Goal: Information Seeking & Learning: Understand process/instructions

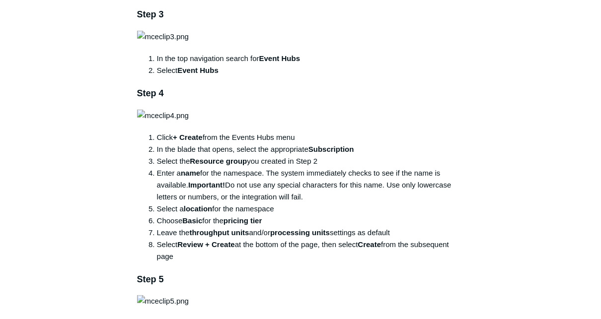
scroll to position [586, 0]
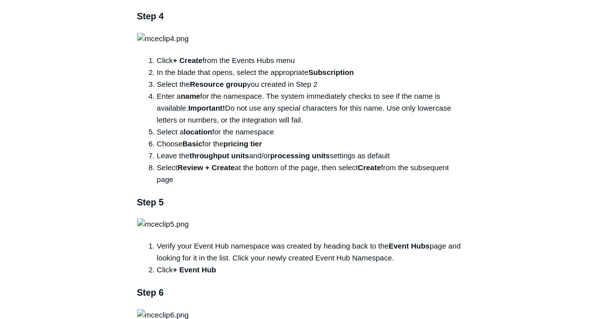
drag, startPoint x: 147, startPoint y: 103, endPoint x: 352, endPoint y: 137, distance: 207.7
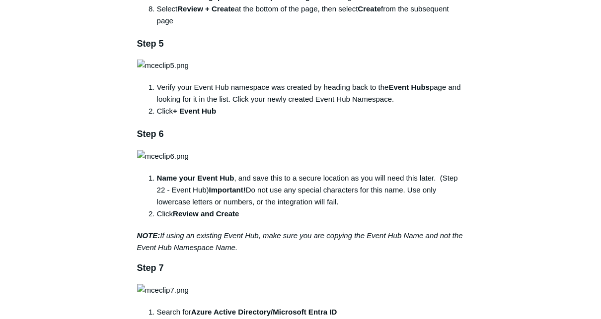
scroll to position [943, 0]
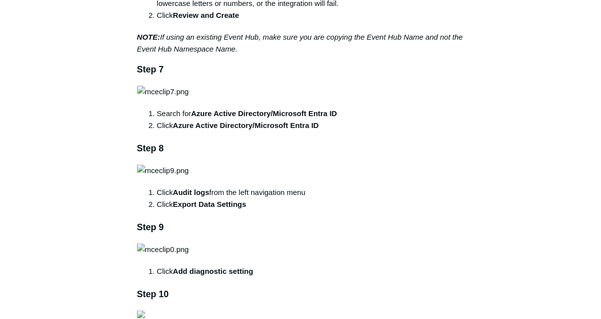
drag, startPoint x: 159, startPoint y: 190, endPoint x: 325, endPoint y: 211, distance: 167.7
drag, startPoint x: 158, startPoint y: 250, endPoint x: 337, endPoint y: 268, distance: 179.6
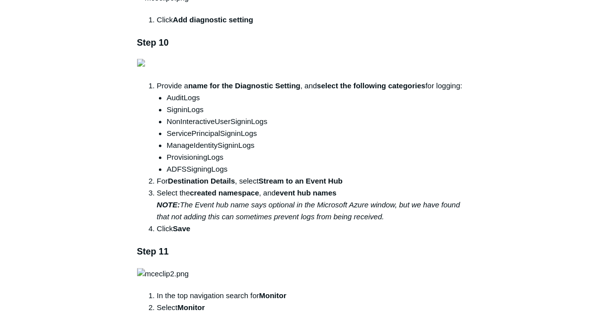
scroll to position [1181, 0]
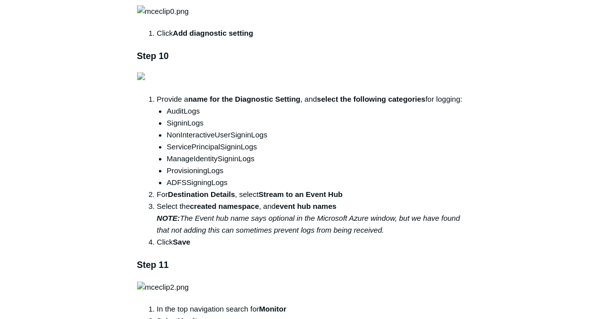
drag, startPoint x: 163, startPoint y: 185, endPoint x: 495, endPoint y: 214, distance: 332.9
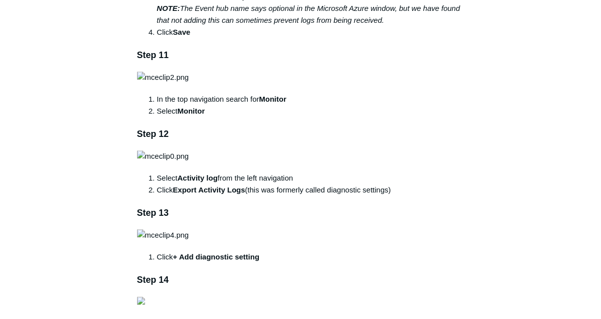
scroll to position [1420, 0]
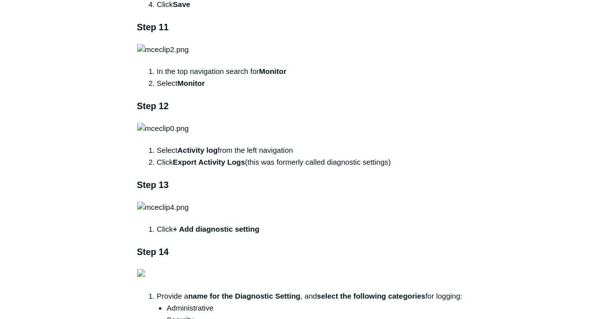
drag, startPoint x: 236, startPoint y: 148, endPoint x: 458, endPoint y: 164, distance: 222.4
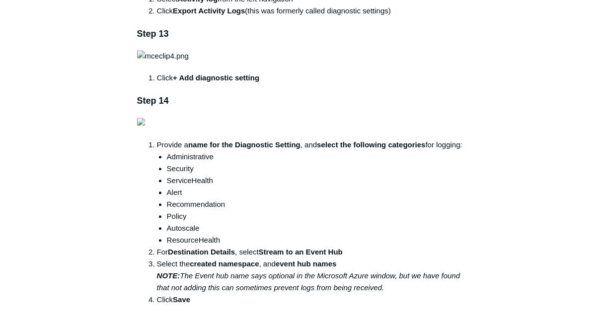
scroll to position [1588, 0]
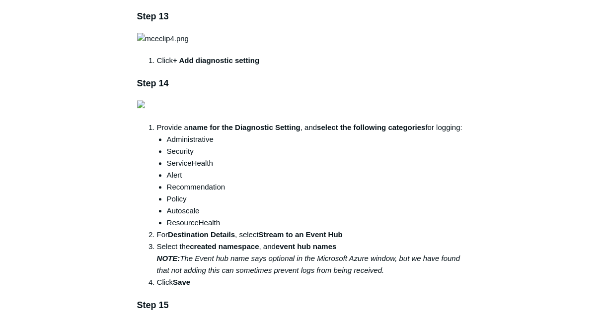
drag, startPoint x: 141, startPoint y: 31, endPoint x: 297, endPoint y: 46, distance: 156.5
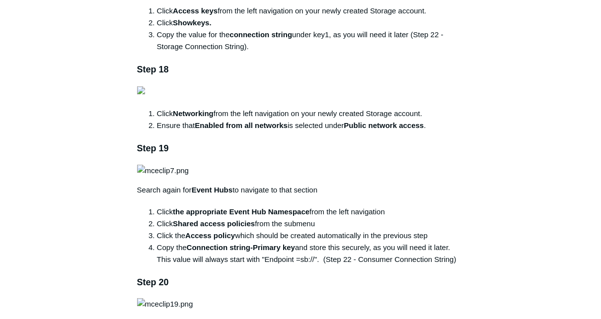
scroll to position [2264, 0]
drag, startPoint x: 158, startPoint y: 134, endPoint x: 445, endPoint y: 148, distance: 287.7
drag, startPoint x: 156, startPoint y: 241, endPoint x: 244, endPoint y: 249, distance: 88.7
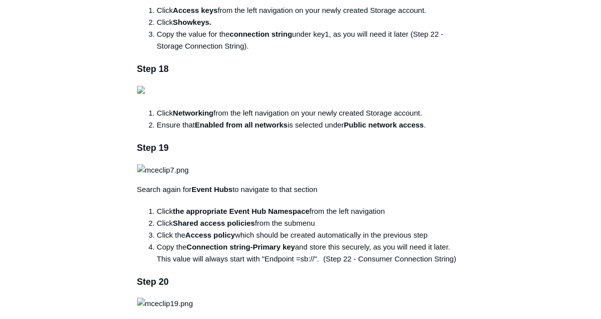
drag, startPoint x: 159, startPoint y: 251, endPoint x: 351, endPoint y: 255, distance: 191.7
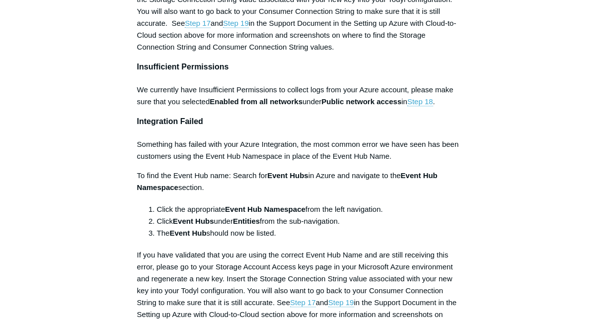
scroll to position [3931, 0]
drag, startPoint x: 160, startPoint y: 59, endPoint x: 287, endPoint y: 88, distance: 130.9
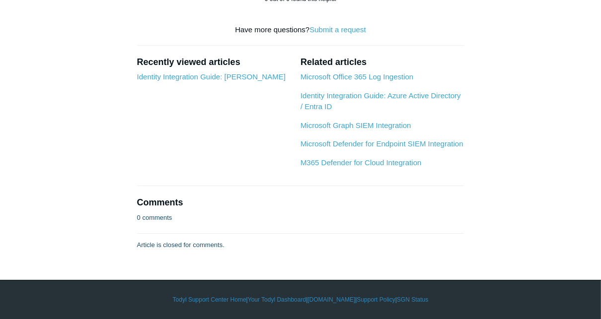
scroll to position [5520, 0]
drag, startPoint x: 198, startPoint y: 224, endPoint x: 384, endPoint y: 229, distance: 186.2
drag, startPoint x: 384, startPoint y: 229, endPoint x: 415, endPoint y: 245, distance: 35.5
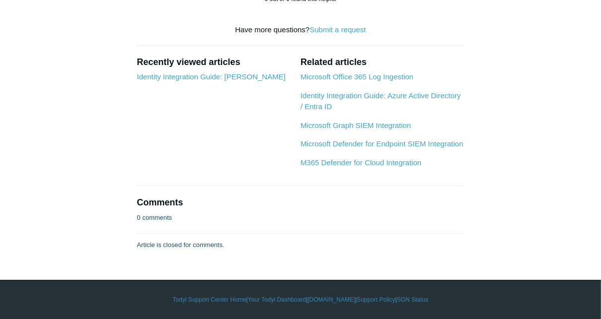
scroll to position [5679, 0]
drag, startPoint x: 129, startPoint y: 195, endPoint x: 444, endPoint y: 210, distance: 315.6
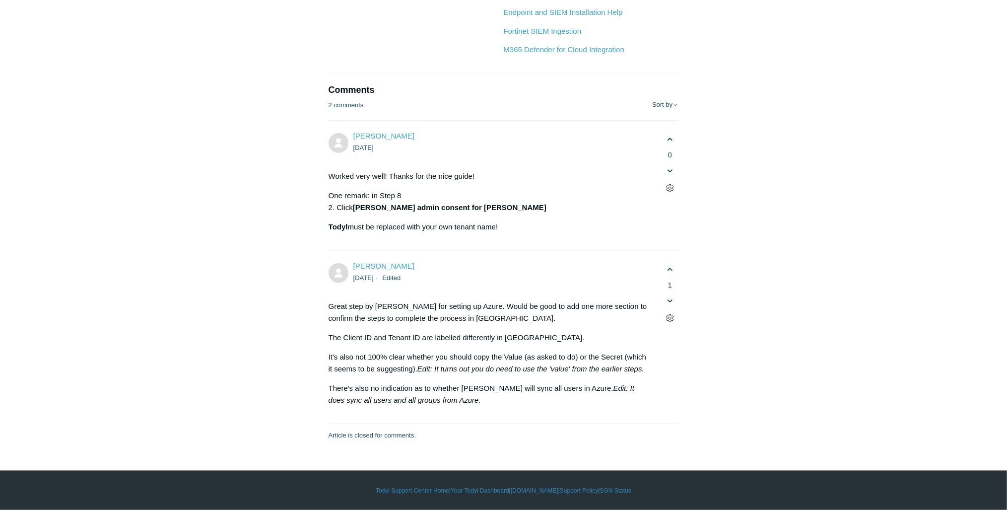
scroll to position [4567, 0]
